Goal: Task Accomplishment & Management: Manage account settings

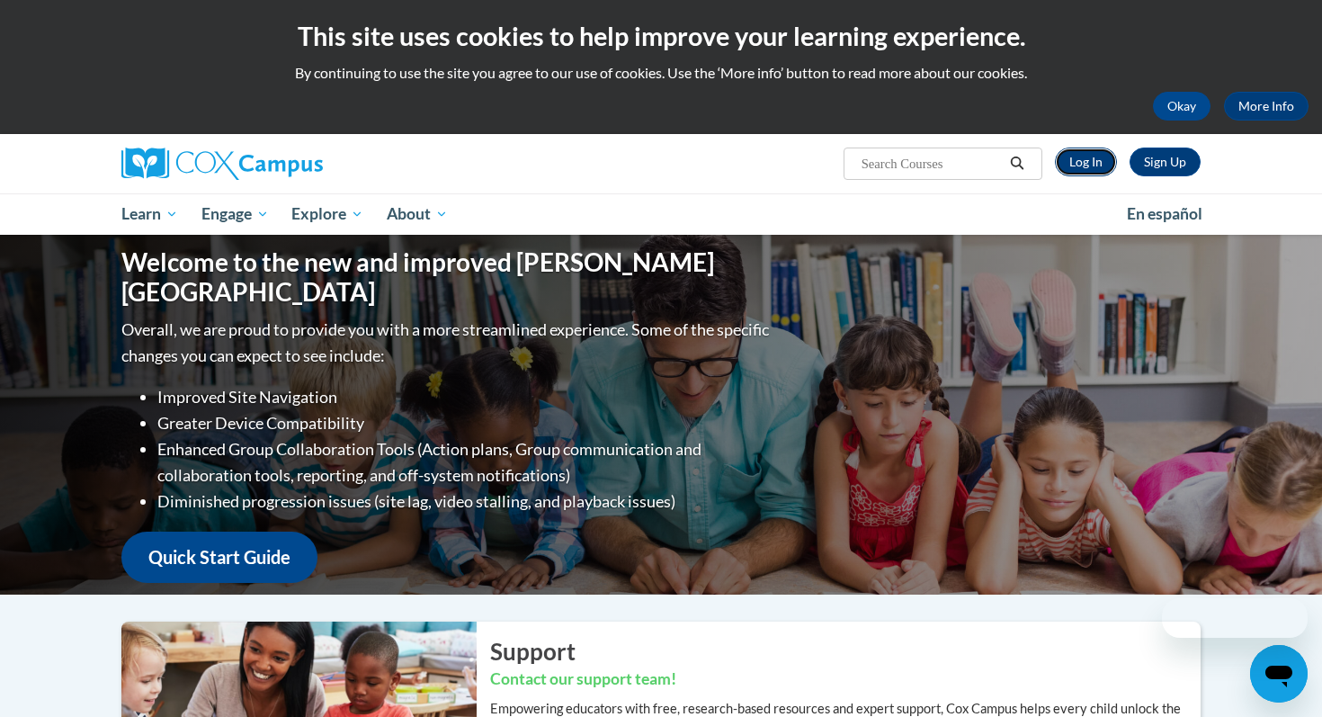
click at [1100, 157] on link "Log In" at bounding box center [1086, 161] width 62 height 29
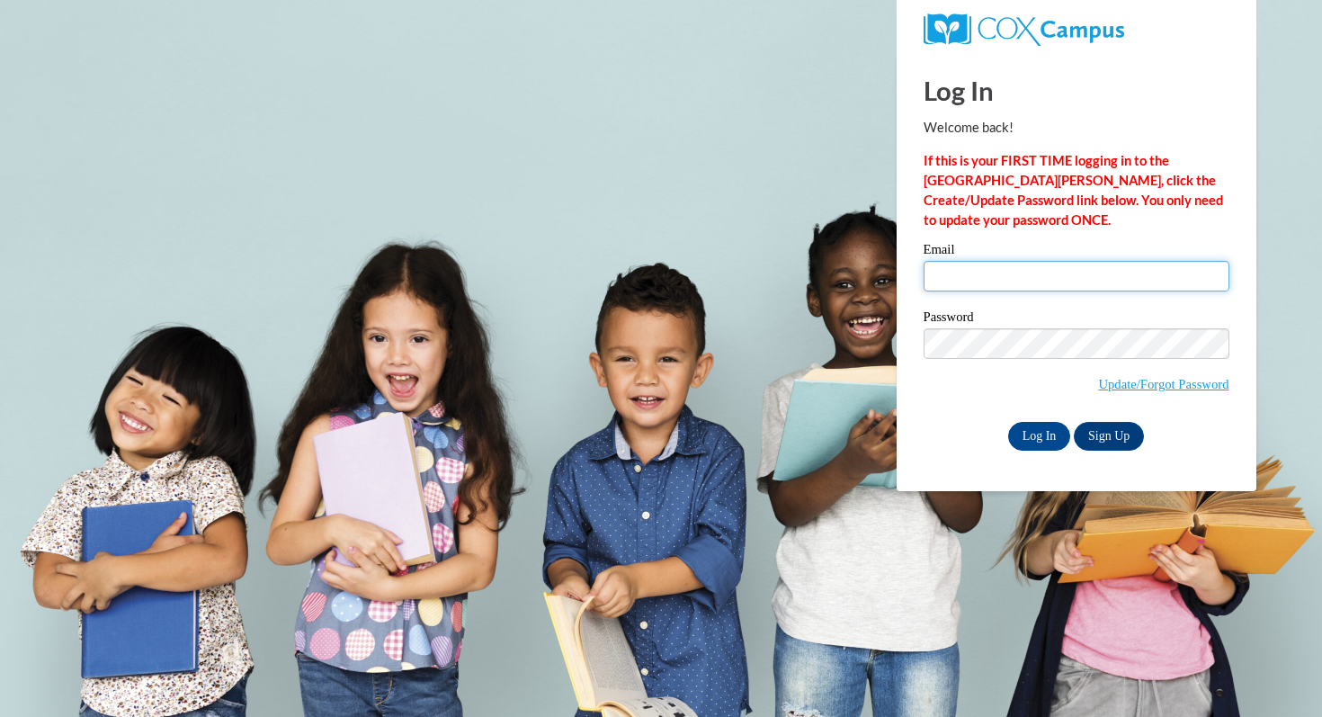
click at [953, 283] on input "Email" at bounding box center [1076, 276] width 306 height 31
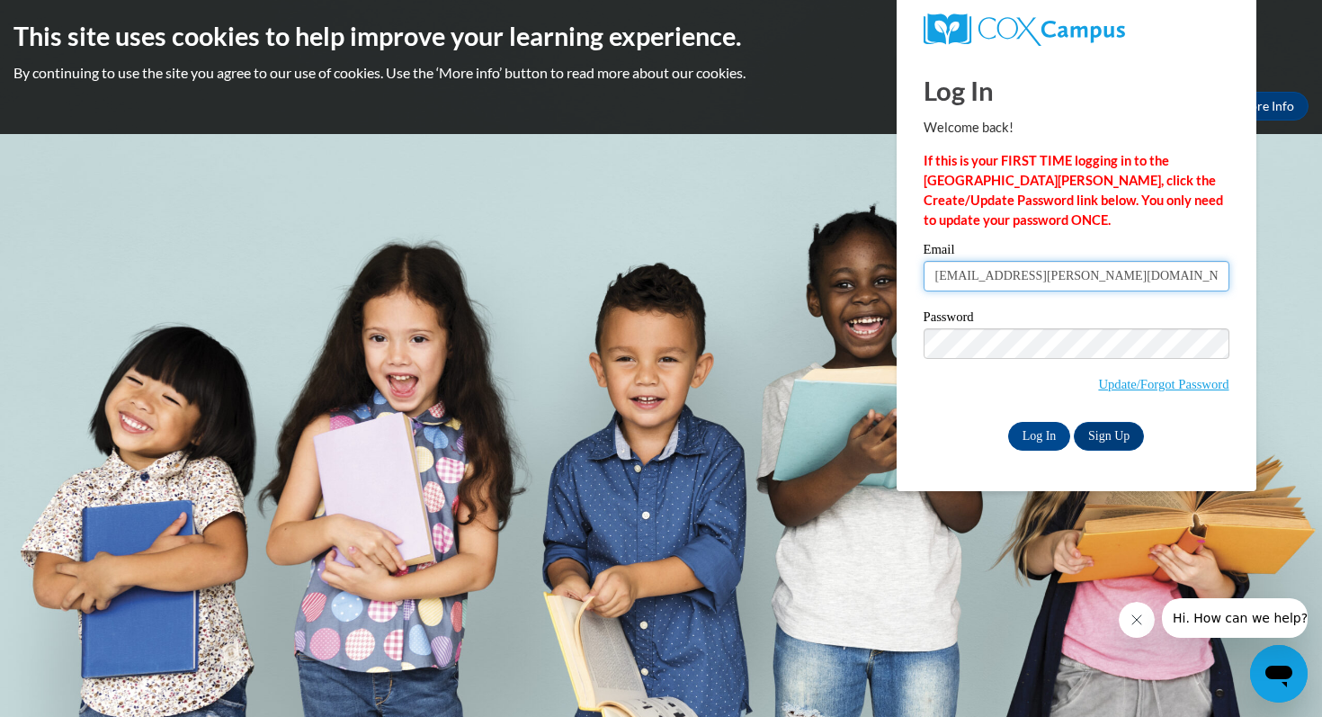
type input "[EMAIL_ADDRESS][PERSON_NAME][DOMAIN_NAME]"
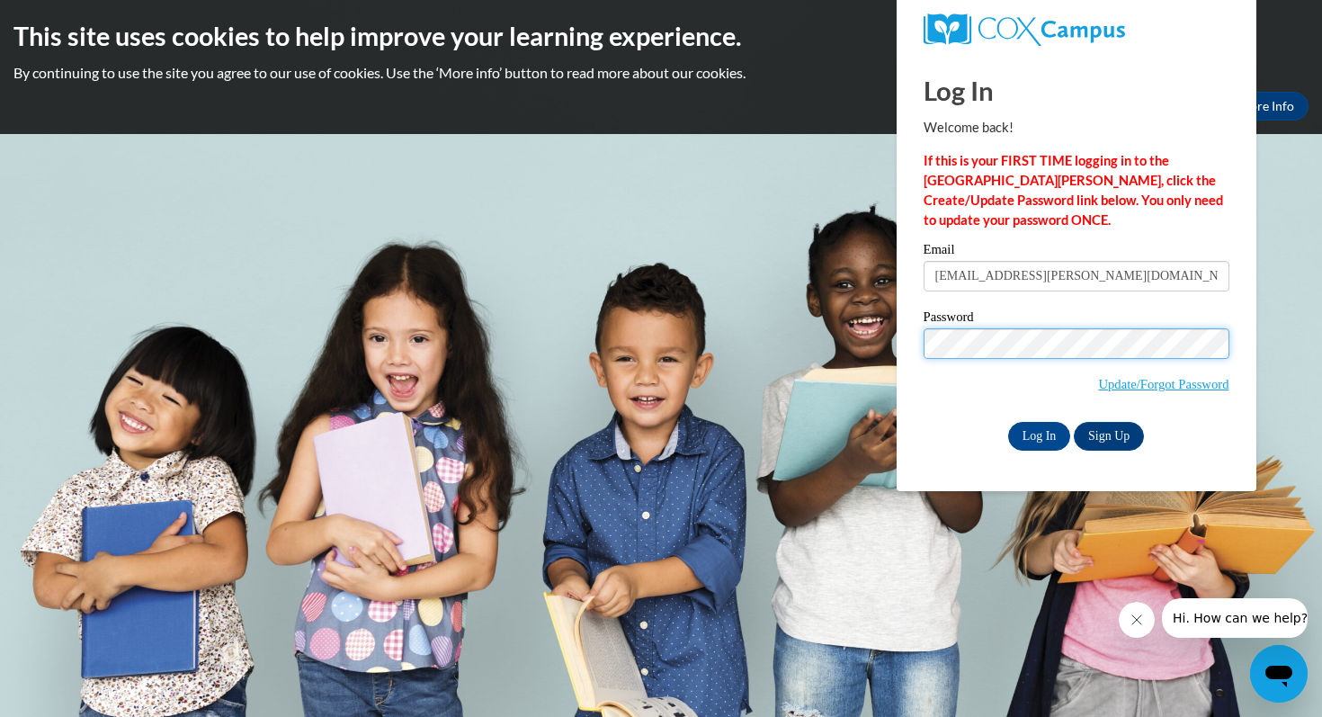
click at [1008, 422] on input "Log In" at bounding box center [1039, 436] width 63 height 29
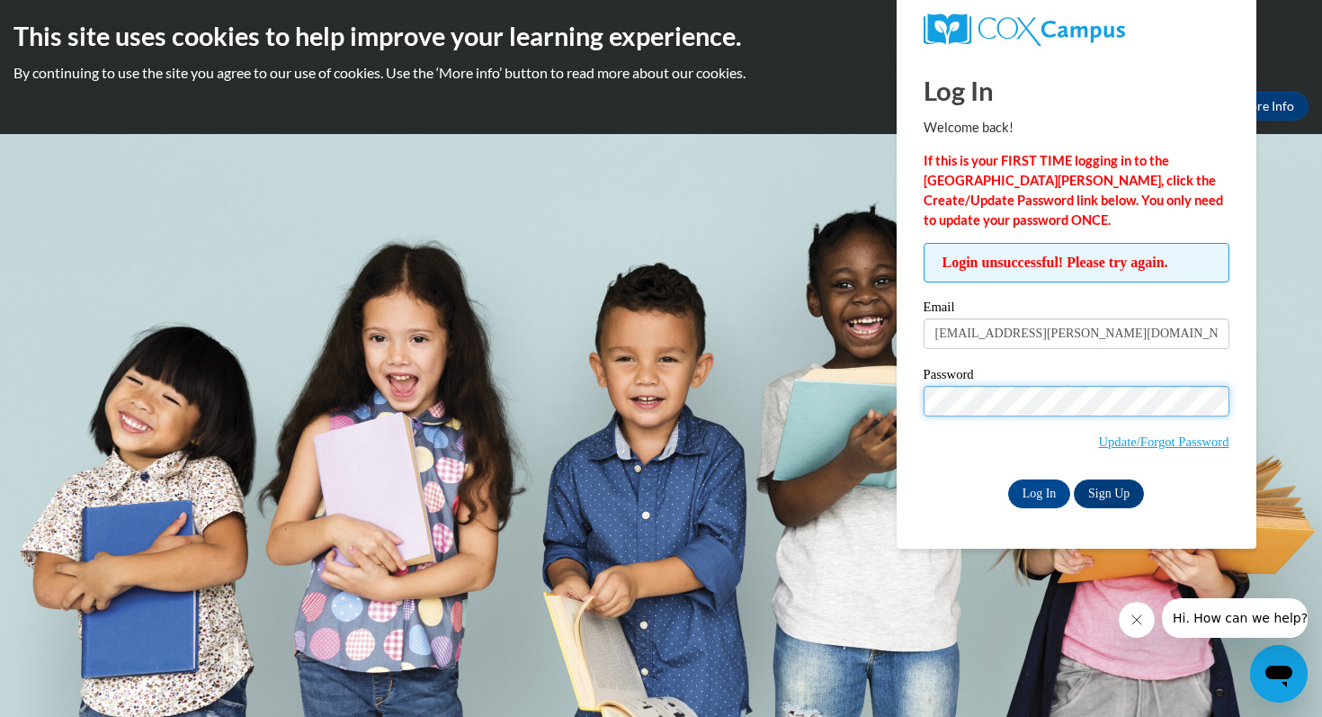
click at [1008, 479] on input "Log In" at bounding box center [1039, 493] width 63 height 29
click at [1038, 489] on input "Log In" at bounding box center [1039, 493] width 63 height 29
click at [1157, 441] on link "Update/Forgot Password" at bounding box center [1163, 441] width 130 height 14
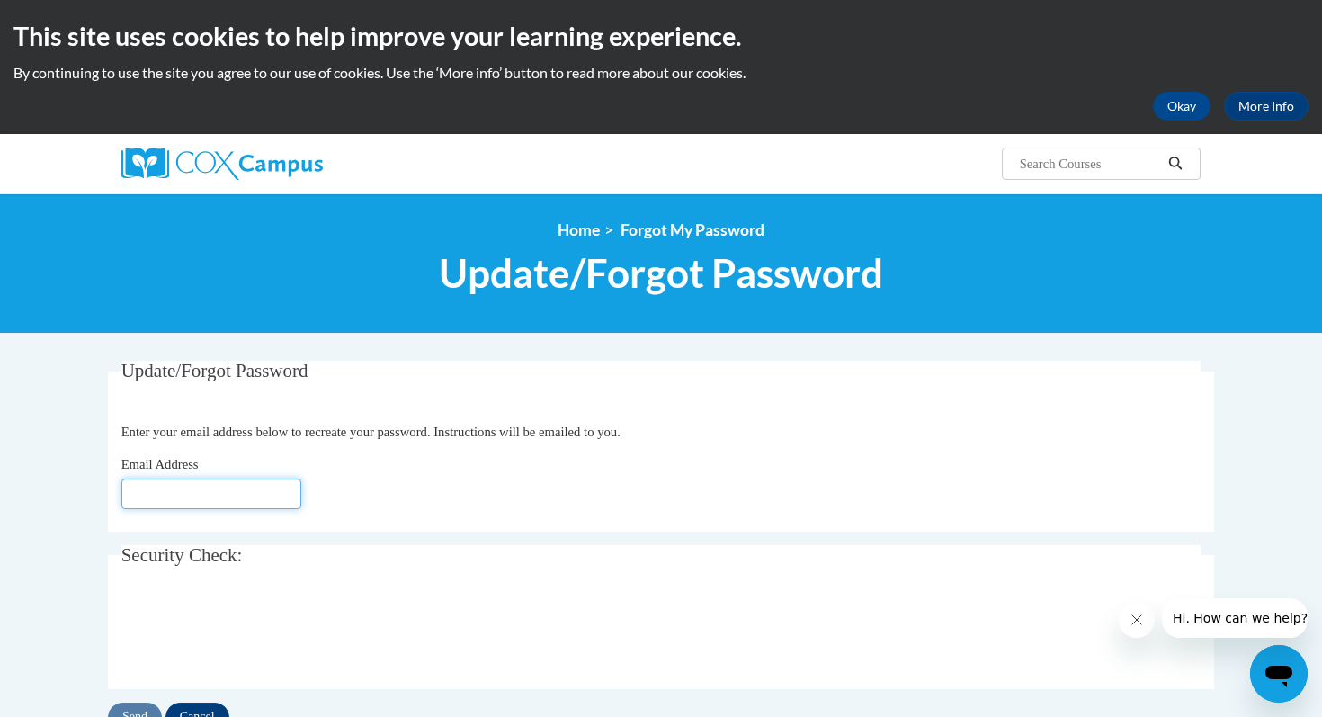
click at [162, 497] on input "Email Address" at bounding box center [211, 493] width 180 height 31
type input "[EMAIL_ADDRESS][DOMAIN_NAME]"
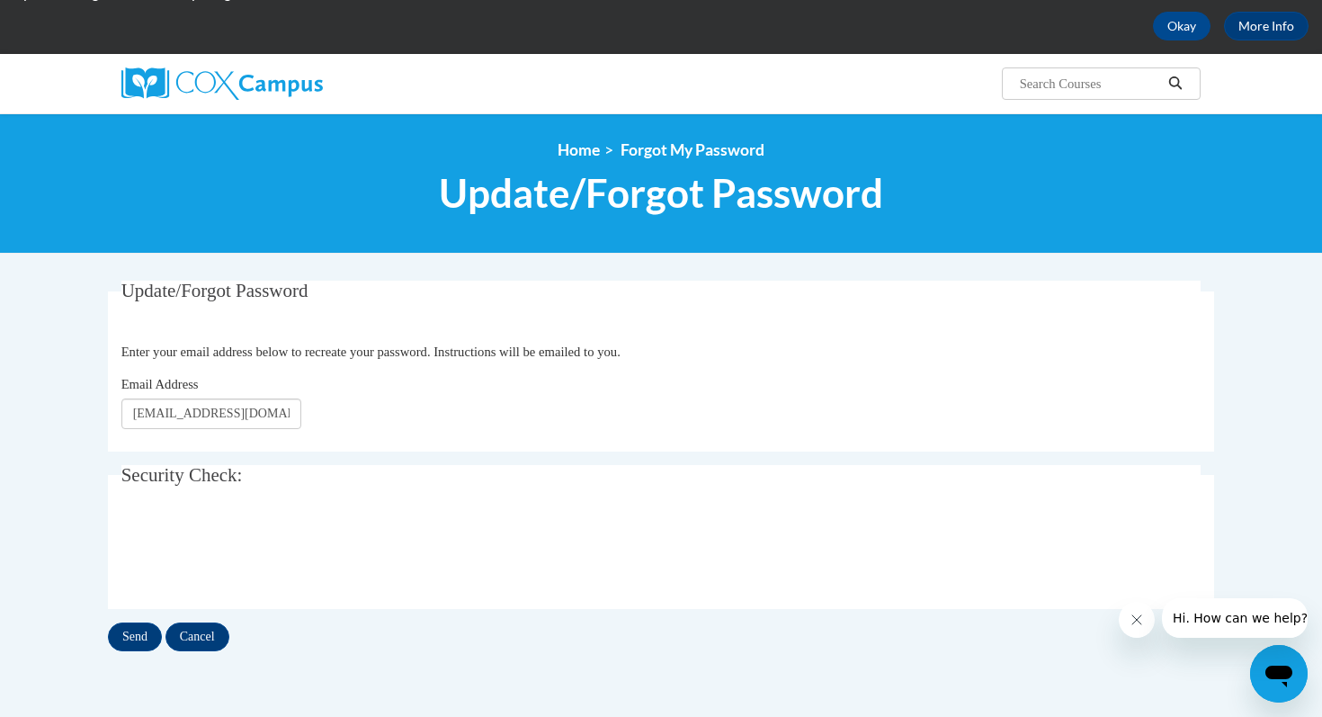
scroll to position [81, 0]
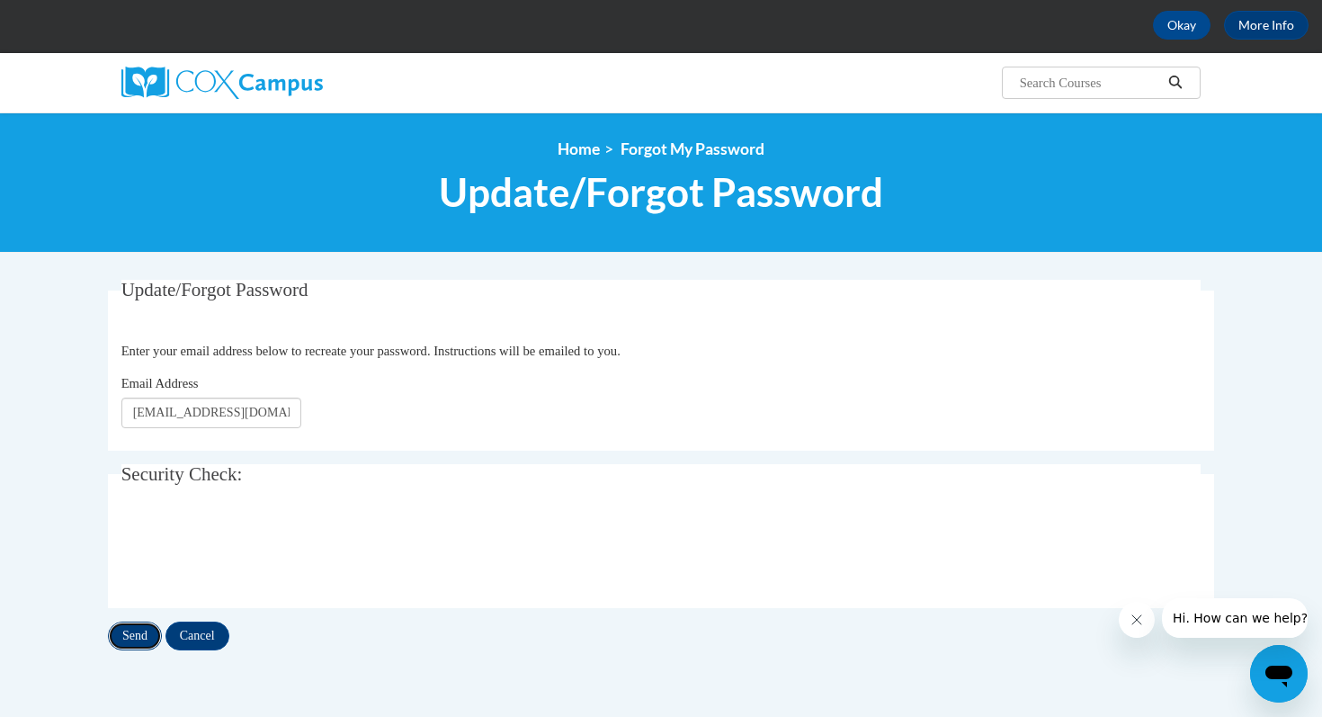
click at [134, 637] on input "Send" at bounding box center [135, 635] width 54 height 29
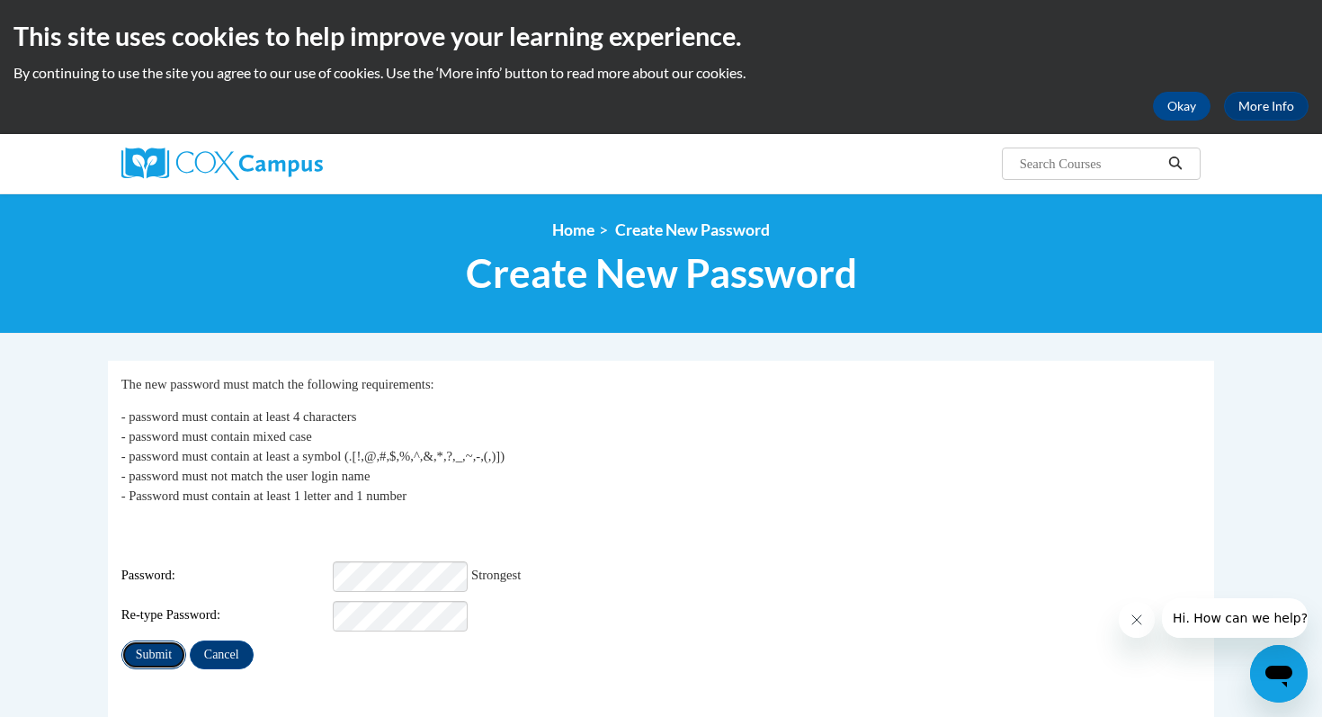
click at [156, 641] on input "Submit" at bounding box center [153, 654] width 65 height 29
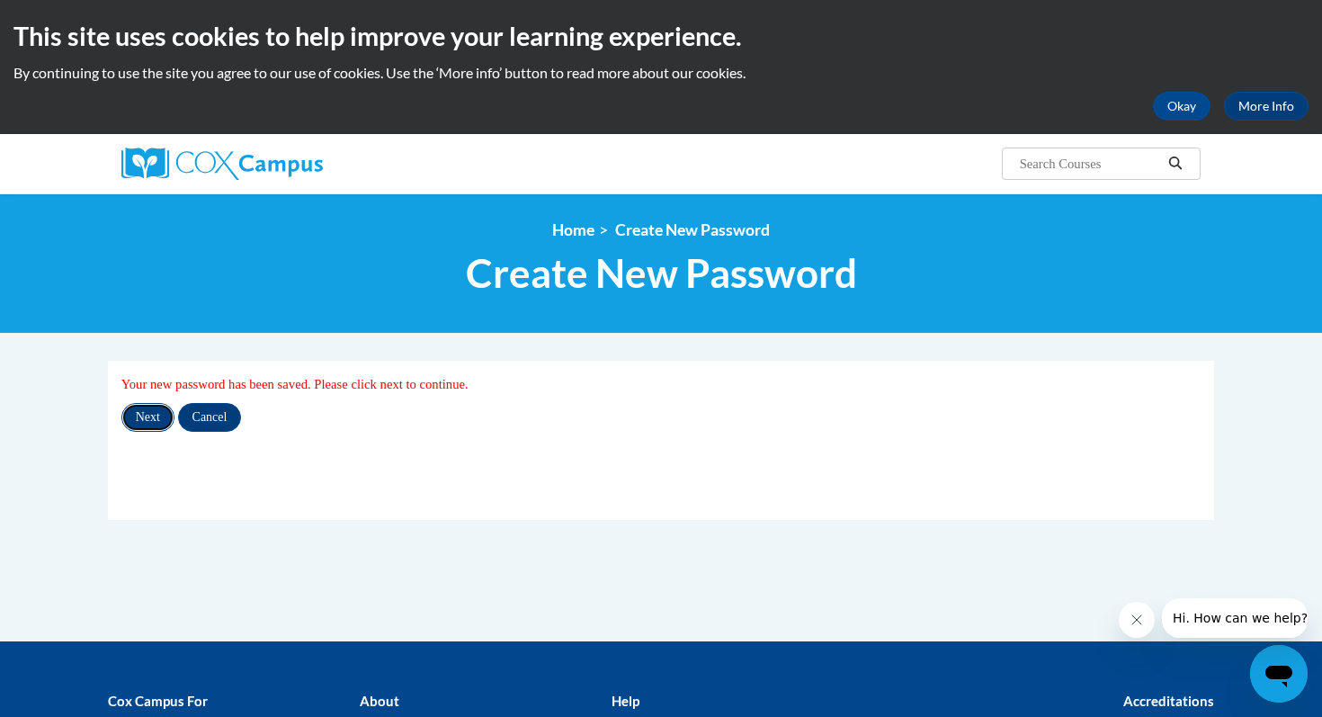
click at [150, 423] on input "Next" at bounding box center [147, 417] width 53 height 29
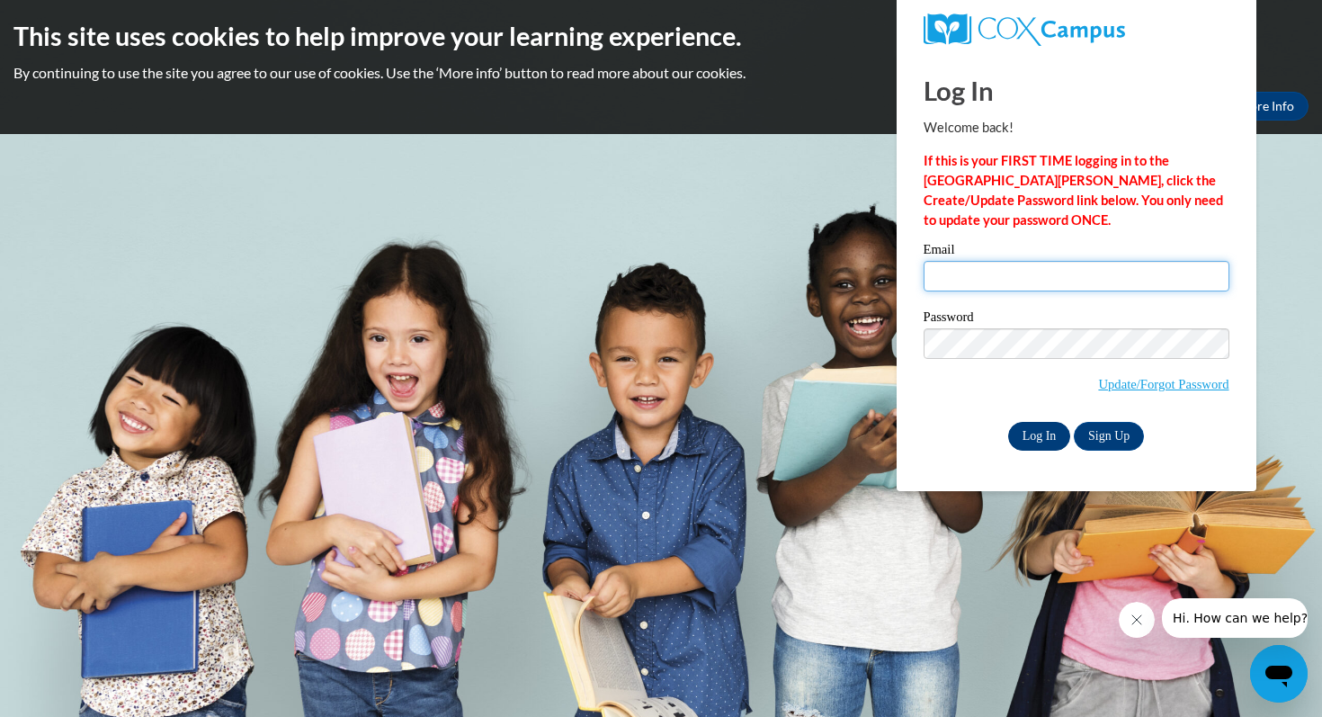
type input "rsendra@gillett.k12.wi.us"
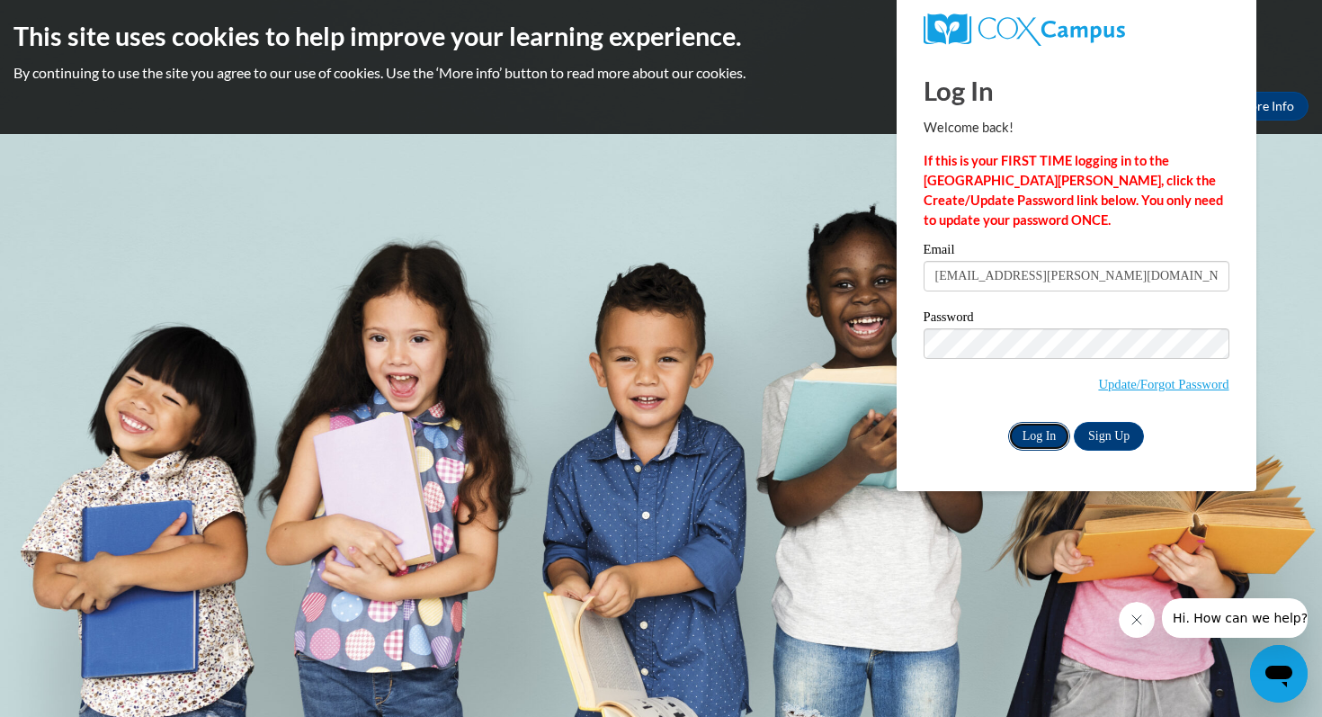
click at [1045, 434] on input "Log In" at bounding box center [1039, 436] width 63 height 29
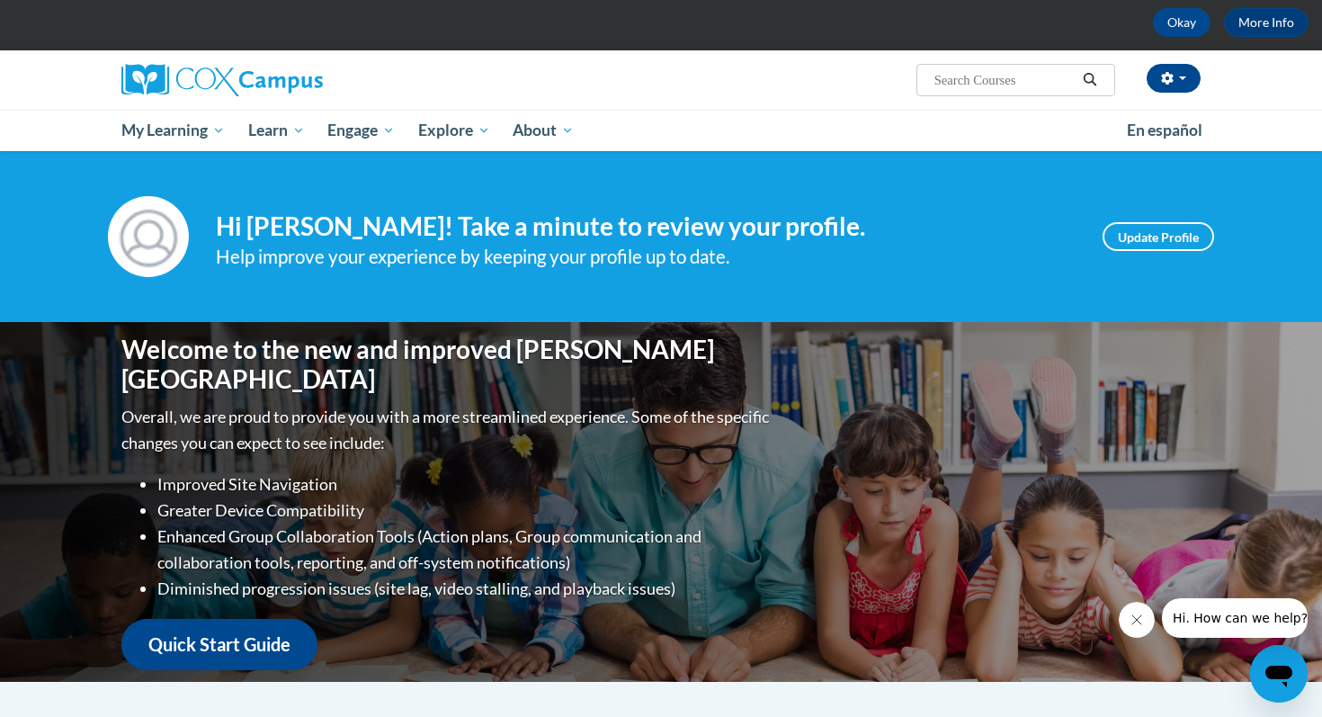
scroll to position [80, 0]
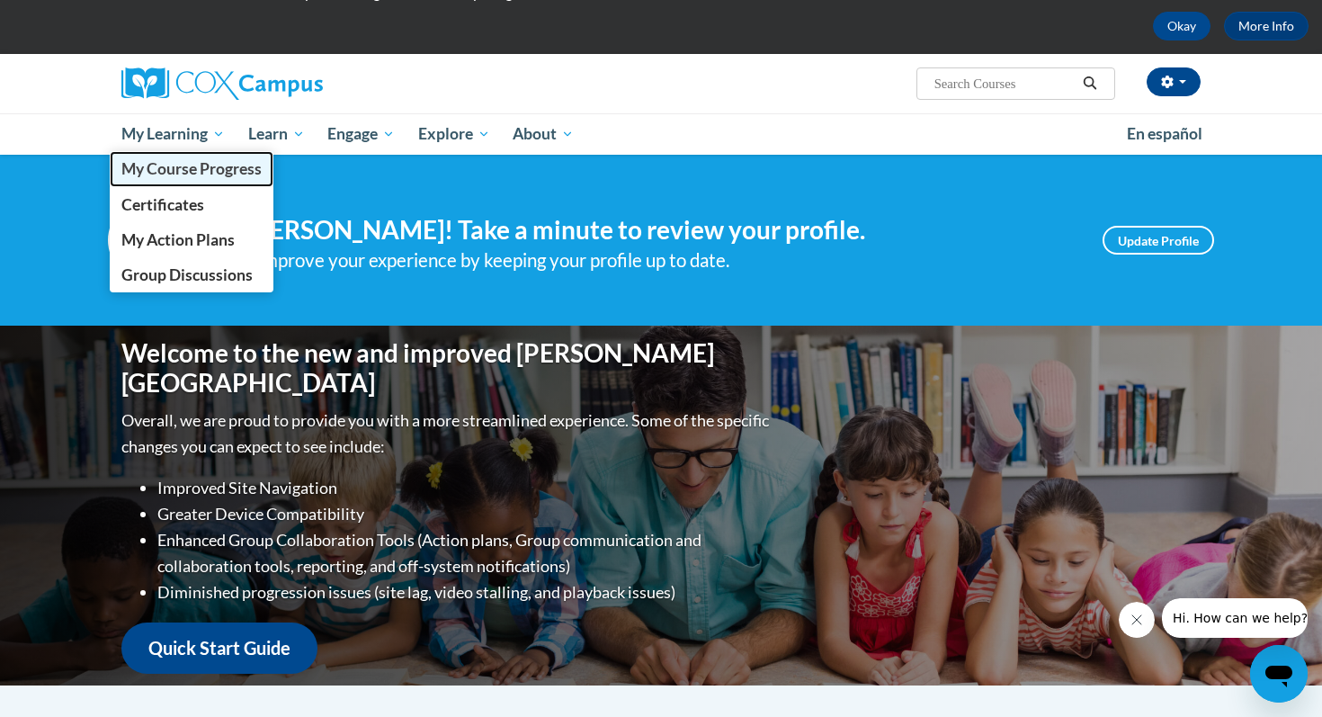
click at [178, 168] on span "My Course Progress" at bounding box center [191, 168] width 140 height 19
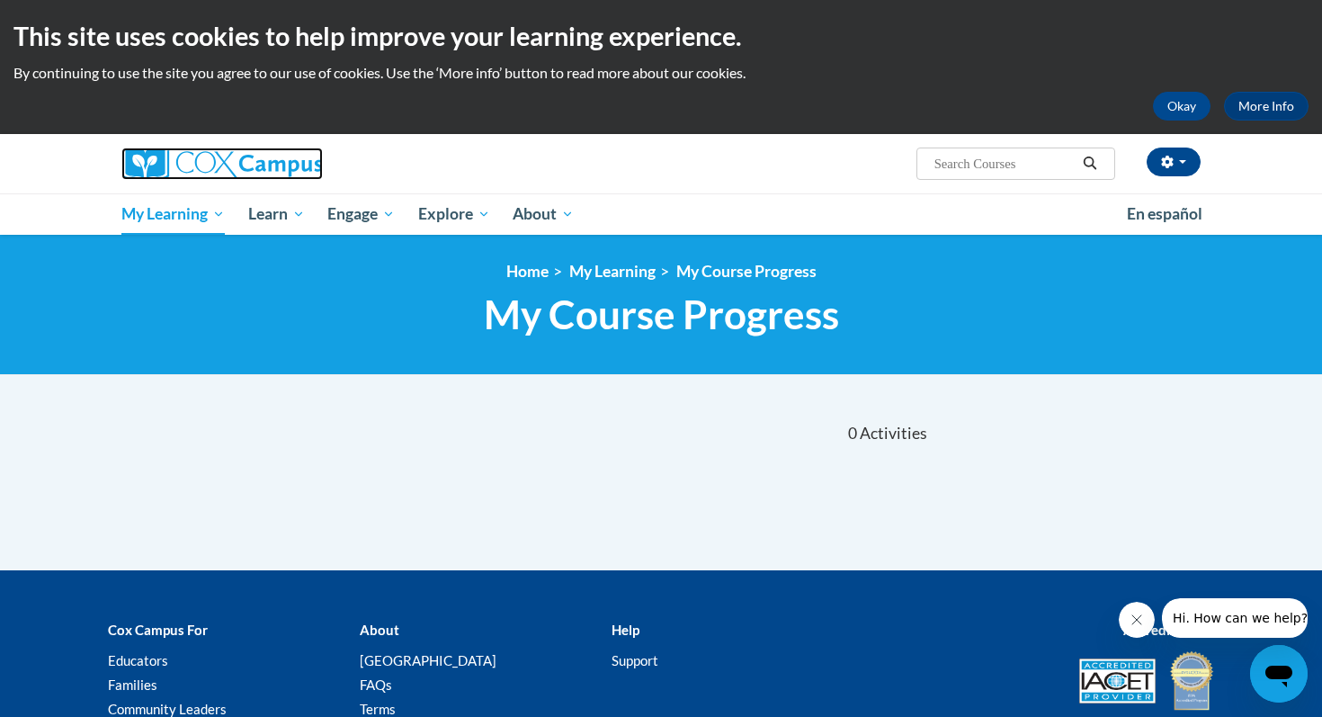
click at [226, 154] on img at bounding box center [221, 163] width 201 height 32
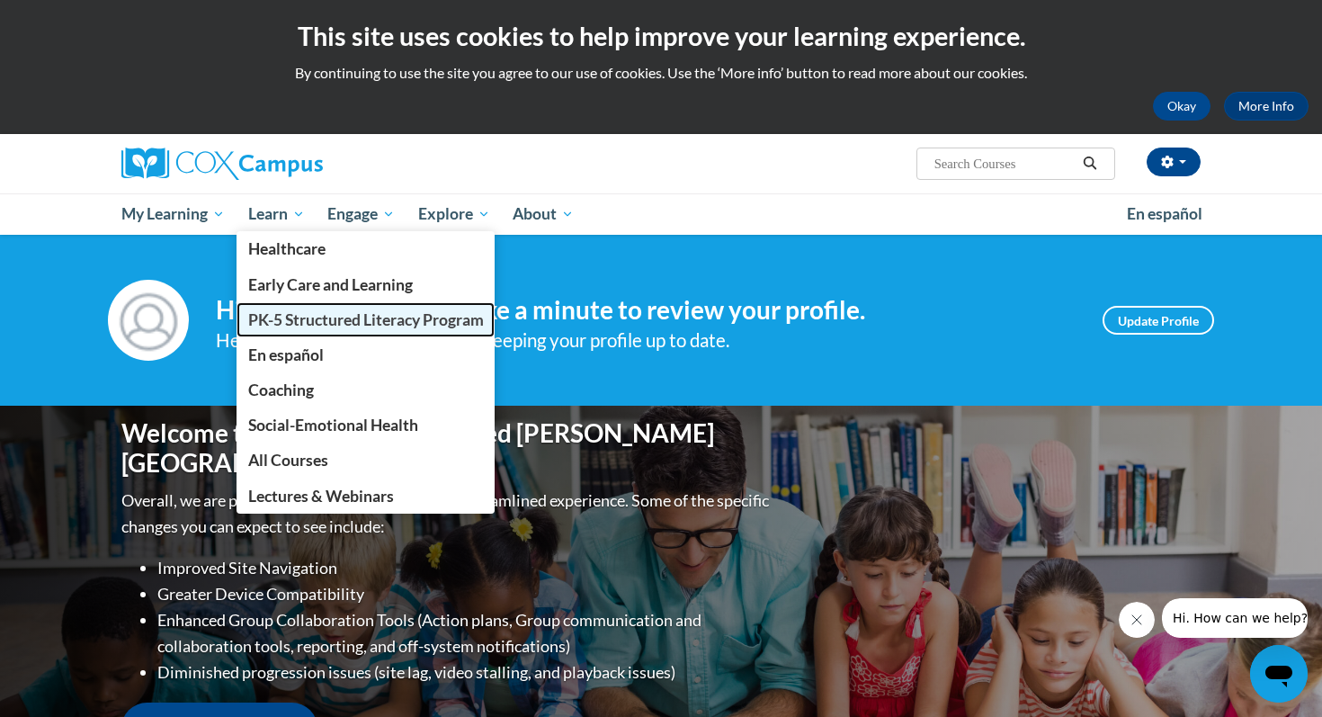
click at [304, 319] on span "PK-5 Structured Literacy Program" at bounding box center [366, 319] width 236 height 19
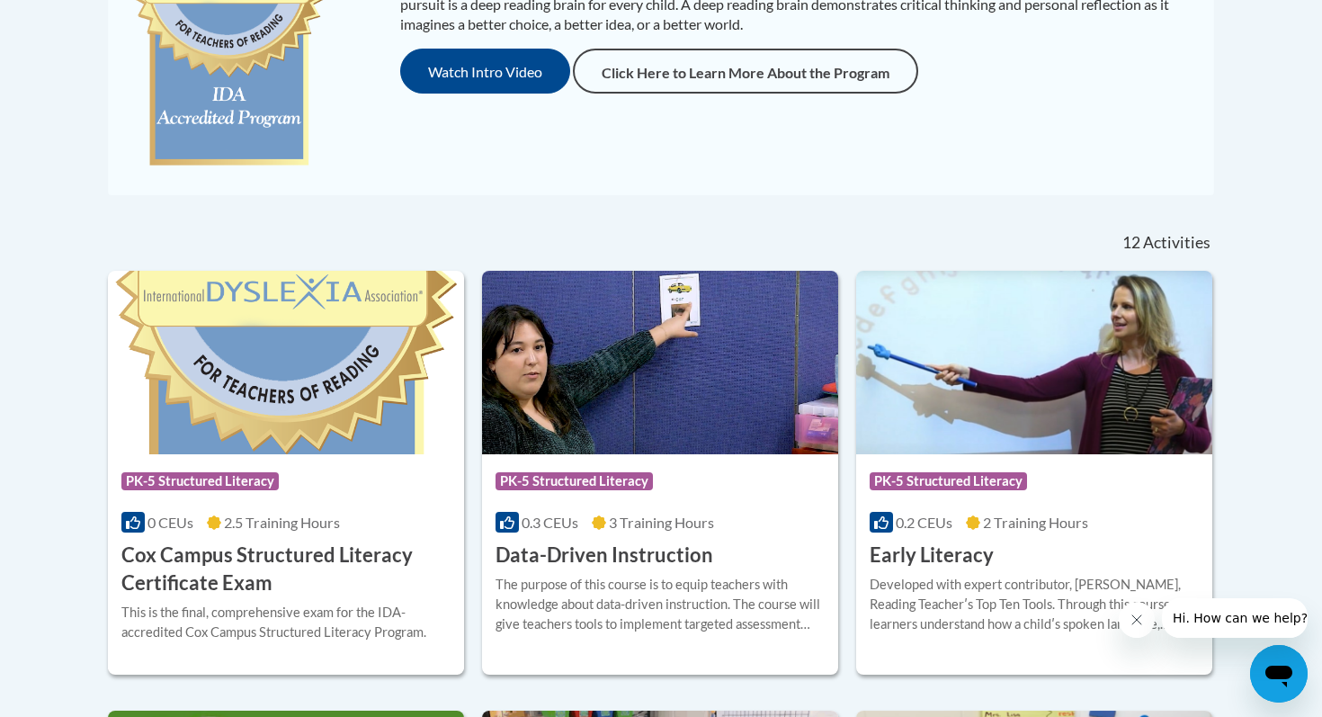
scroll to position [199, 0]
